Goal: Find specific page/section: Find specific page/section

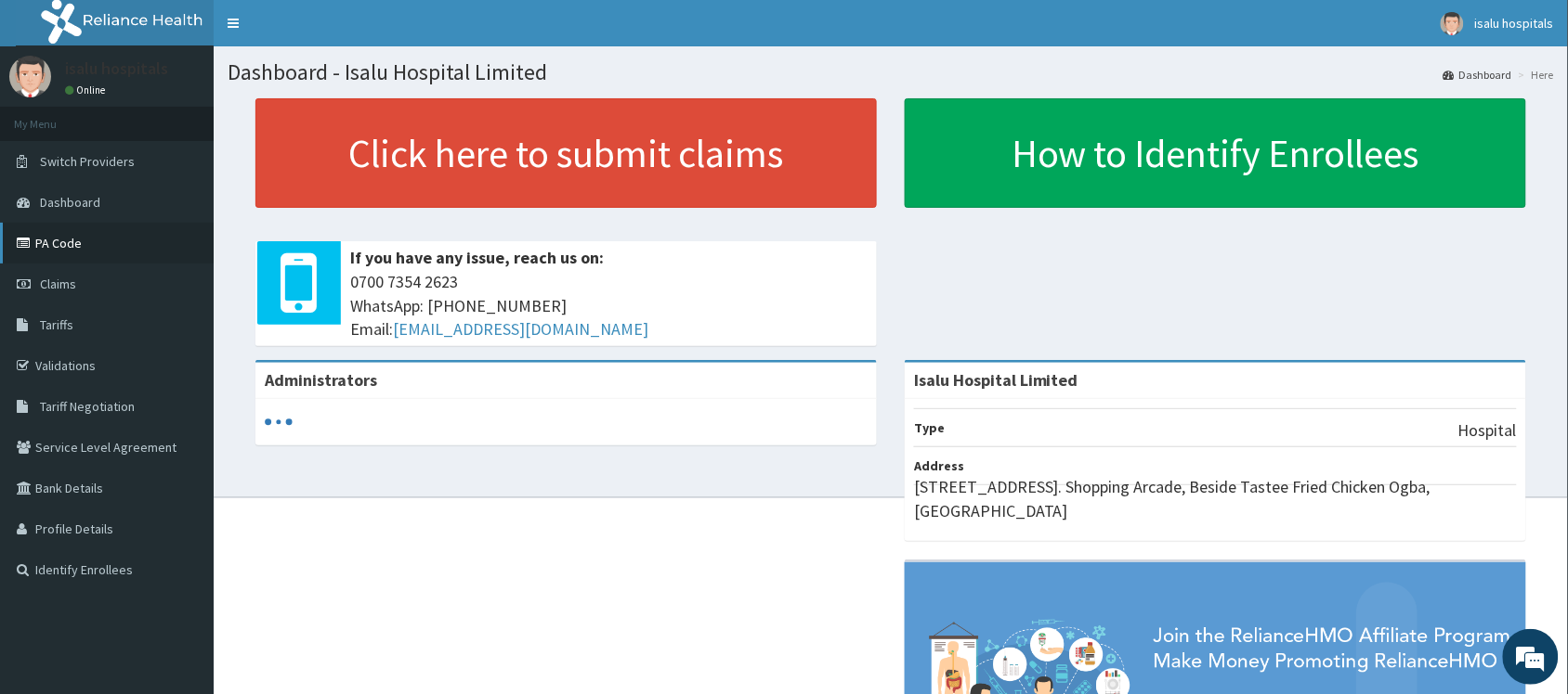
click at [66, 253] on link "PA Code" at bounding box center [106, 243] width 213 height 41
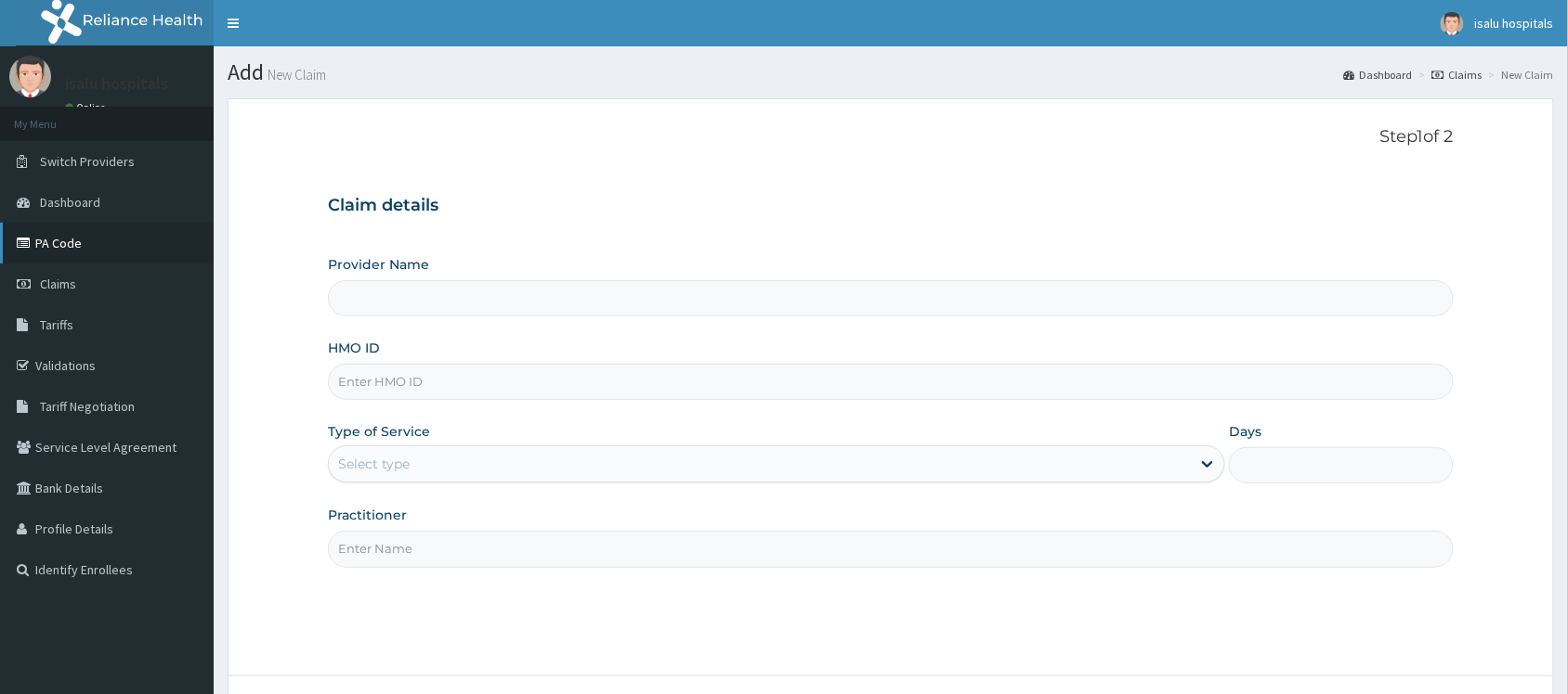
click at [66, 253] on link "PA Code" at bounding box center [106, 243] width 213 height 41
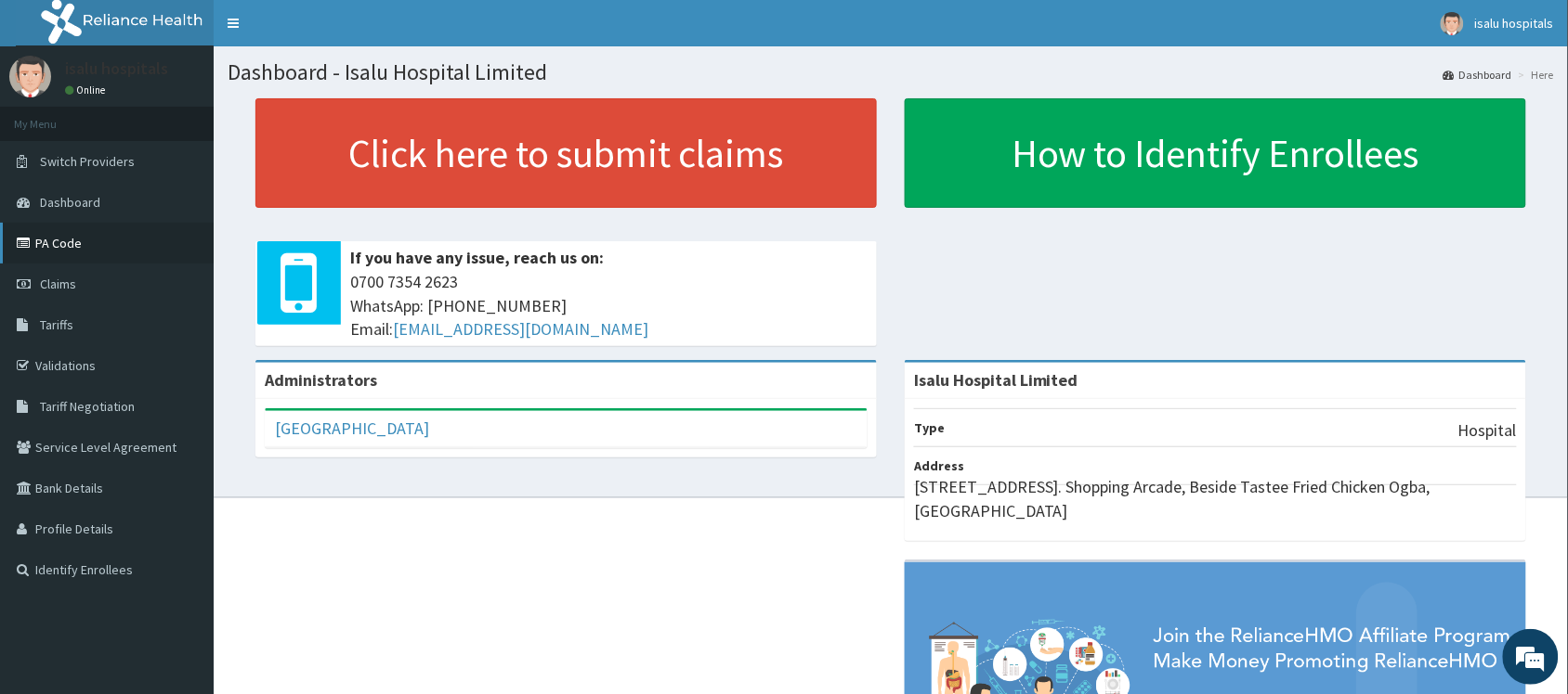
click at [79, 248] on link "PA Code" at bounding box center [106, 243] width 213 height 41
